Goal: Information Seeking & Learning: Learn about a topic

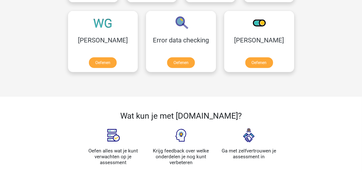
scroll to position [420, 0]
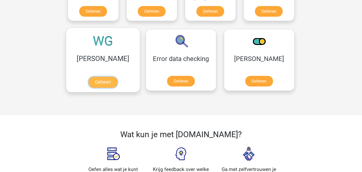
click at [91, 80] on link "Oefenen" at bounding box center [102, 82] width 29 height 11
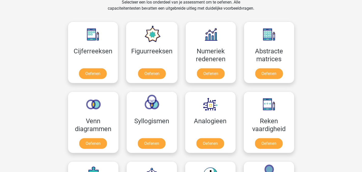
scroll to position [190, 0]
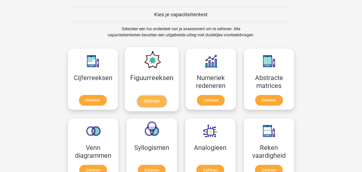
click at [148, 99] on link "Oefenen" at bounding box center [151, 101] width 29 height 11
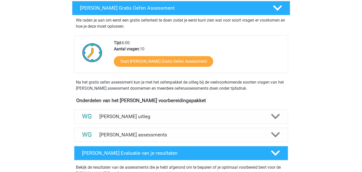
scroll to position [102, 0]
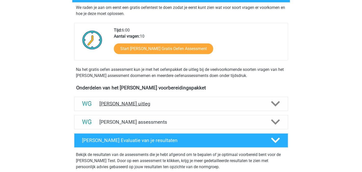
click at [275, 102] on icon at bounding box center [275, 104] width 9 height 9
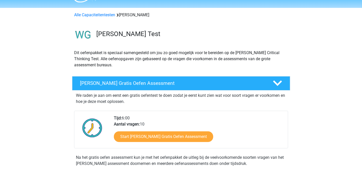
scroll to position [0, 0]
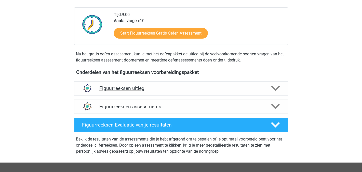
scroll to position [153, 0]
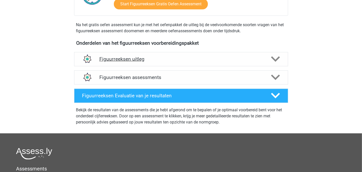
click at [273, 59] on icon at bounding box center [275, 59] width 9 height 9
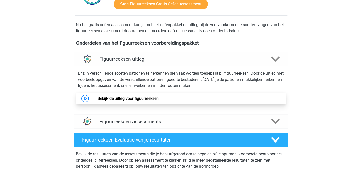
click at [119, 98] on link "Bekijk de uitleg voor figuurreeksen" at bounding box center [128, 98] width 61 height 5
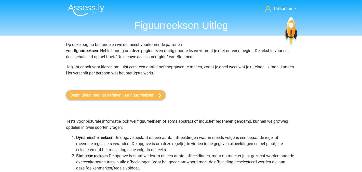
click at [132, 93] on link "Begin direct met het oefenen van figuurreeksen" at bounding box center [115, 96] width 99 height 10
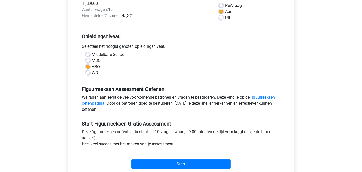
scroll to position [102, 0]
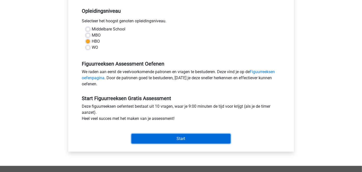
click at [170, 139] on input "Start" at bounding box center [180, 139] width 99 height 10
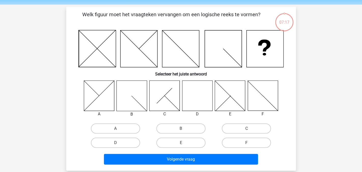
scroll to position [25, 0]
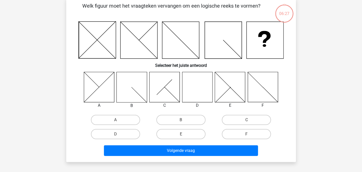
click at [195, 86] on icon at bounding box center [197, 87] width 30 height 30
click at [204, 84] on icon at bounding box center [197, 87] width 30 height 30
click at [118, 134] on input "D" at bounding box center [116, 135] width 3 height 3
radio input "true"
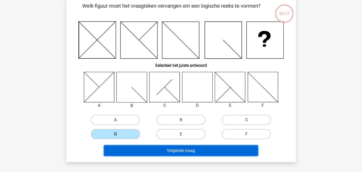
click at [183, 148] on button "Volgende vraag" at bounding box center [181, 151] width 154 height 11
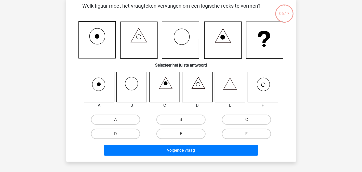
scroll to position [23, 0]
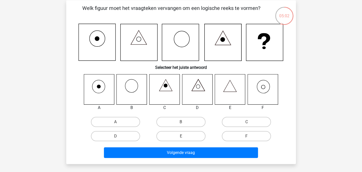
click at [263, 89] on icon at bounding box center [263, 89] width 30 height 30
click at [248, 137] on input "F" at bounding box center [248, 138] width 3 height 3
radio input "true"
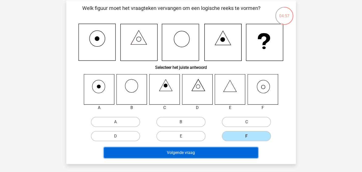
click at [189, 152] on button "Volgende vraag" at bounding box center [181, 153] width 154 height 11
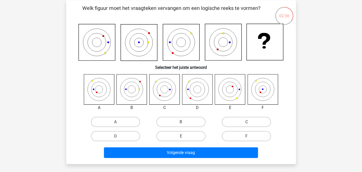
scroll to position [0, 0]
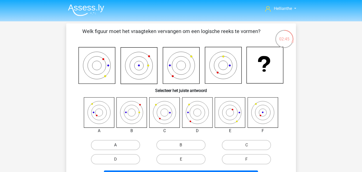
click at [122, 144] on label "A" at bounding box center [115, 145] width 49 height 10
click at [119, 145] on input "A" at bounding box center [116, 146] width 3 height 3
radio input "true"
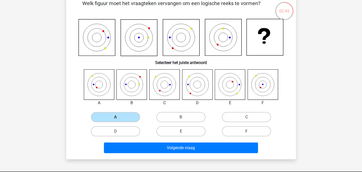
scroll to position [76, 0]
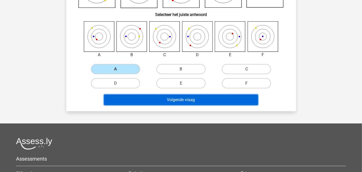
click at [205, 100] on button "Volgende vraag" at bounding box center [181, 100] width 154 height 11
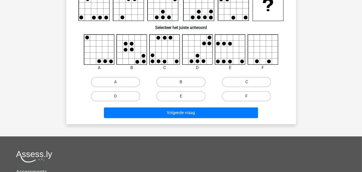
scroll to position [23, 0]
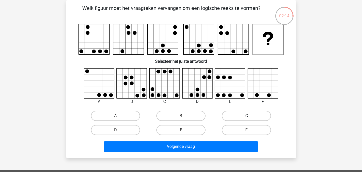
click at [246, 116] on label "C" at bounding box center [246, 116] width 49 height 10
click at [247, 116] on input "C" at bounding box center [248, 117] width 3 height 3
radio input "true"
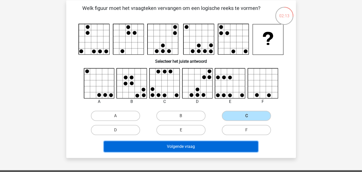
click at [180, 146] on button "Volgende vraag" at bounding box center [181, 147] width 154 height 11
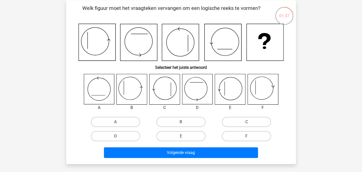
click at [134, 87] on icon at bounding box center [132, 89] width 30 height 30
click at [184, 122] on input "B" at bounding box center [182, 123] width 3 height 3
radio input "true"
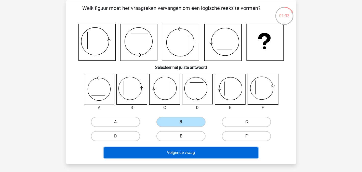
click at [180, 151] on button "Volgende vraag" at bounding box center [181, 153] width 154 height 11
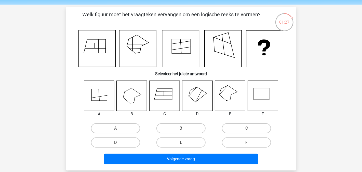
scroll to position [25, 0]
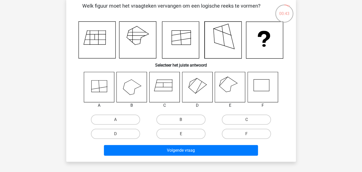
click at [197, 87] on icon at bounding box center [197, 87] width 30 height 30
click at [126, 135] on label "D" at bounding box center [115, 134] width 49 height 10
click at [119, 135] on input "D" at bounding box center [116, 135] width 3 height 3
radio input "true"
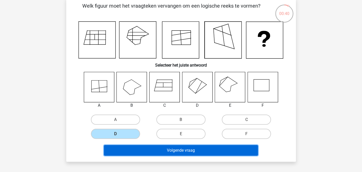
click at [191, 151] on button "Volgende vraag" at bounding box center [181, 150] width 154 height 11
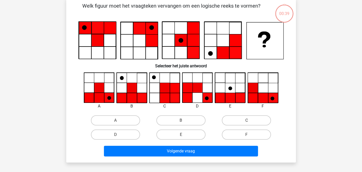
scroll to position [23, 0]
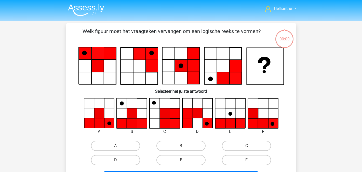
scroll to position [23, 0]
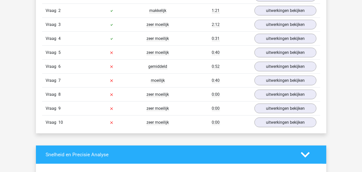
scroll to position [305, 0]
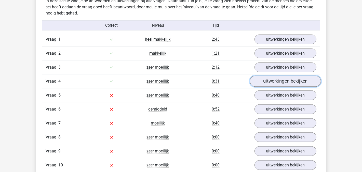
click at [280, 81] on link "uitwerkingen bekijken" at bounding box center [285, 81] width 71 height 11
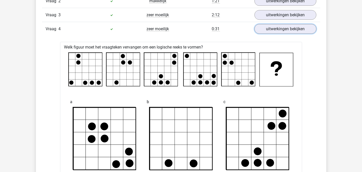
scroll to position [331, 0]
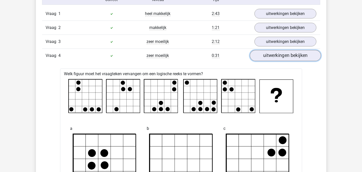
click at [280, 52] on link "uitwerkingen bekijken" at bounding box center [285, 55] width 71 height 11
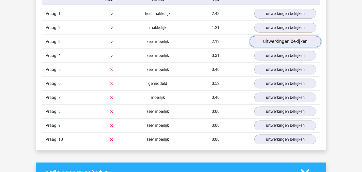
click at [281, 41] on link "uitwerkingen bekijken" at bounding box center [285, 41] width 71 height 11
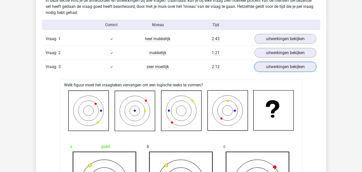
scroll to position [305, 0]
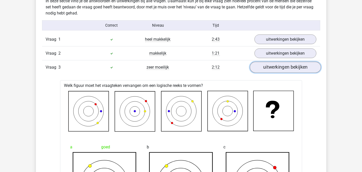
click at [276, 66] on link "uitwerkingen bekijken" at bounding box center [285, 67] width 71 height 11
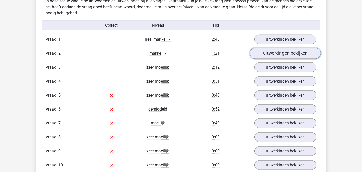
click at [273, 53] on link "uitwerkingen bekijken" at bounding box center [285, 53] width 71 height 11
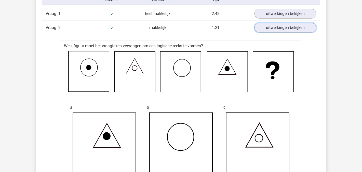
scroll to position [255, 0]
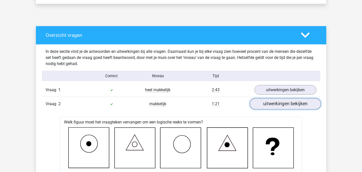
click at [279, 104] on link "uitwerkingen bekijken" at bounding box center [285, 104] width 71 height 11
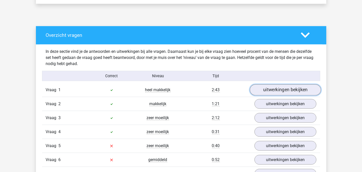
click at [281, 88] on link "uitwerkingen bekijken" at bounding box center [285, 90] width 71 height 11
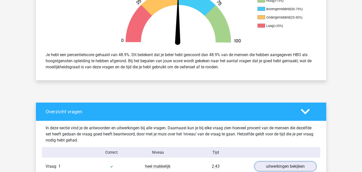
scroll to position [203, 0]
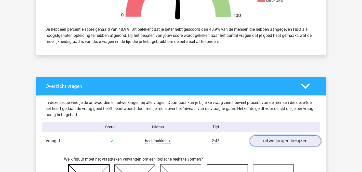
click at [279, 141] on link "uitwerkingen bekijken" at bounding box center [285, 141] width 71 height 11
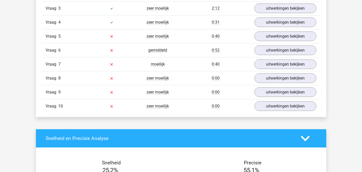
scroll to position [357, 0]
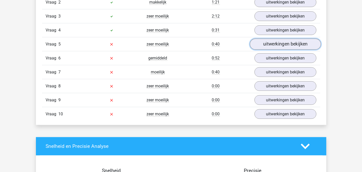
click at [284, 44] on link "uitwerkingen bekijken" at bounding box center [285, 44] width 71 height 11
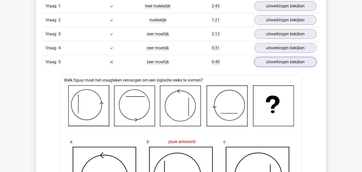
scroll to position [331, 0]
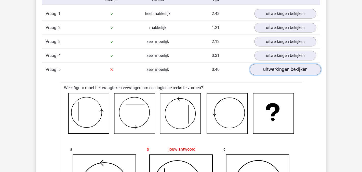
click at [271, 69] on link "uitwerkingen bekijken" at bounding box center [285, 69] width 71 height 11
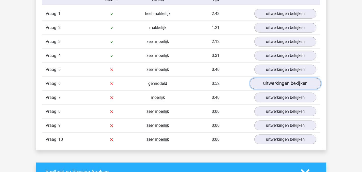
click at [284, 82] on link "uitwerkingen bekijken" at bounding box center [285, 83] width 71 height 11
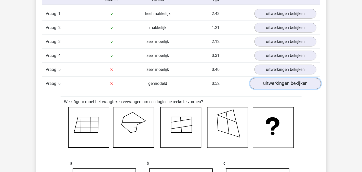
click at [280, 83] on link "uitwerkingen bekijken" at bounding box center [285, 83] width 71 height 11
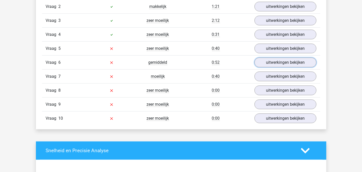
scroll to position [382, 0]
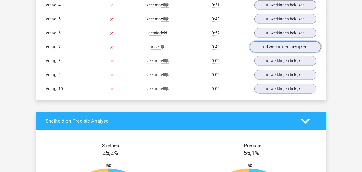
click at [280, 45] on link "uitwerkingen bekijken" at bounding box center [285, 47] width 71 height 11
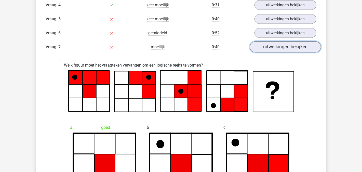
click at [287, 45] on link "uitwerkingen bekijken" at bounding box center [285, 47] width 71 height 11
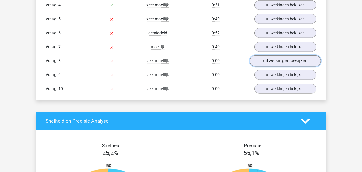
click at [281, 58] on link "uitwerkingen bekijken" at bounding box center [285, 61] width 71 height 11
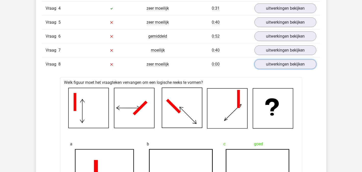
scroll to position [373, 0]
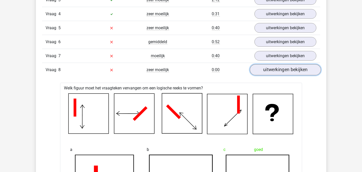
click at [278, 70] on link "uitwerkingen bekijken" at bounding box center [285, 69] width 71 height 11
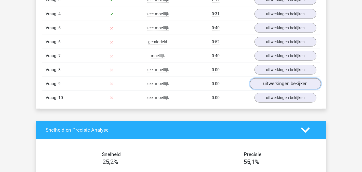
click at [280, 80] on link "uitwerkingen bekijken" at bounding box center [285, 83] width 71 height 11
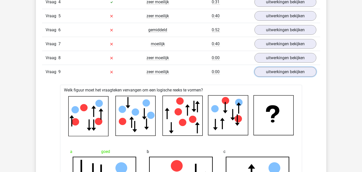
scroll to position [361, 0]
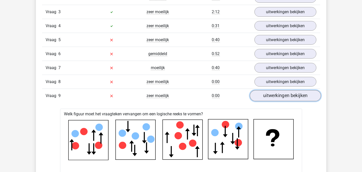
click at [285, 93] on link "uitwerkingen bekijken" at bounding box center [285, 95] width 71 height 11
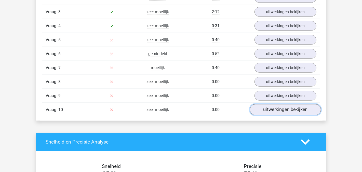
click at [284, 108] on link "uitwerkingen bekijken" at bounding box center [285, 109] width 71 height 11
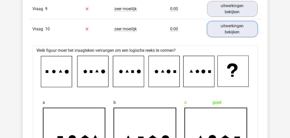
scroll to position [488, 0]
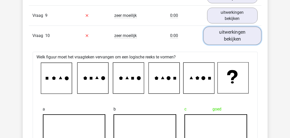
click at [231, 34] on link "uitwerkingen bekijken" at bounding box center [232, 35] width 58 height 18
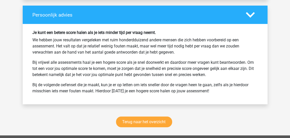
scroll to position [753, 0]
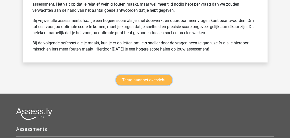
click at [134, 77] on link "Terug naar het overzicht" at bounding box center [144, 80] width 56 height 11
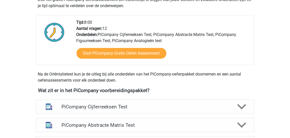
scroll to position [122, 0]
